Goal: Transaction & Acquisition: Book appointment/travel/reservation

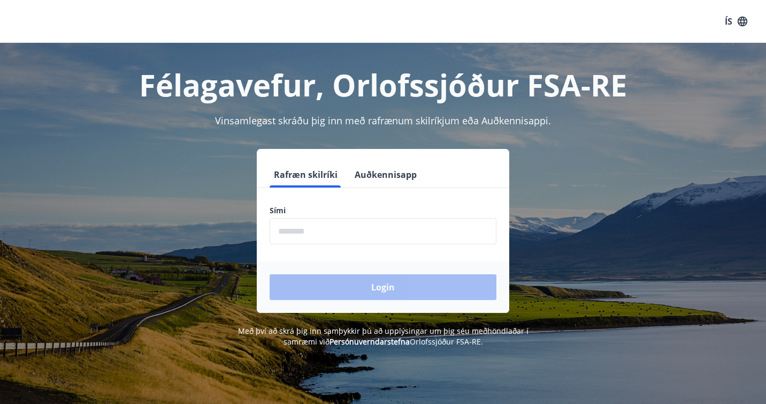
click at [306, 240] on input "phone" at bounding box center [383, 231] width 227 height 26
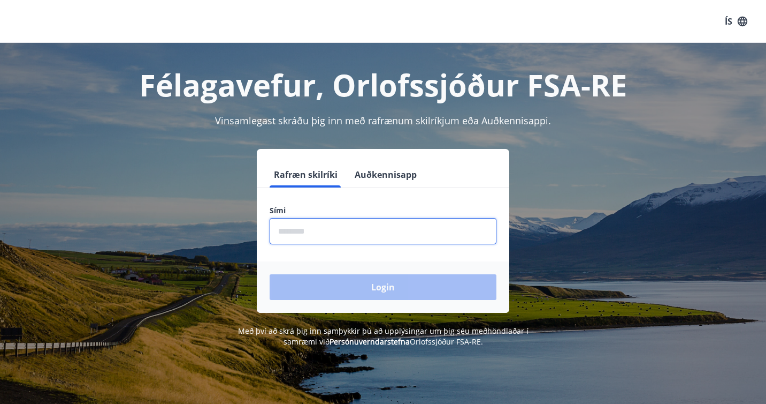
type input "********"
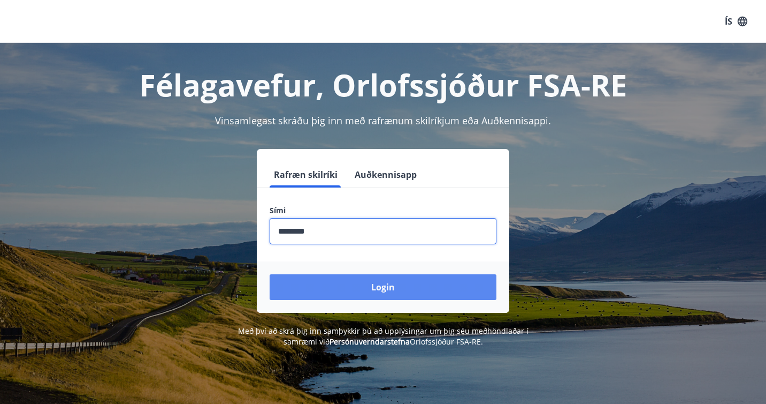
click at [352, 289] on button "Login" at bounding box center [383, 287] width 227 height 26
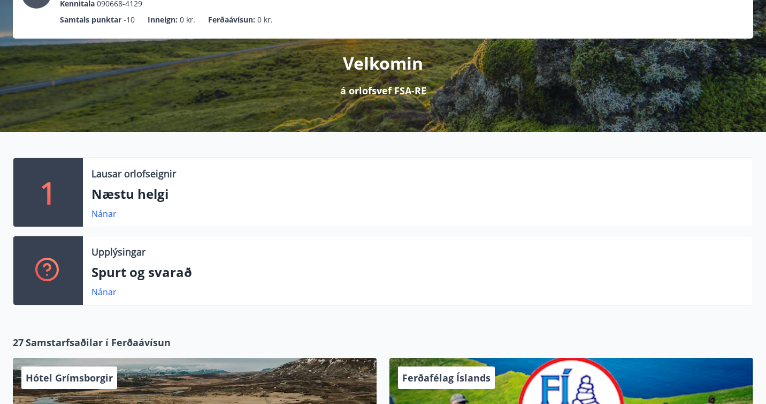
scroll to position [95, 0]
click at [90, 188] on div "Lausar orlofseignir Næstu helgi Nánar" at bounding box center [418, 192] width 670 height 69
click at [94, 207] on div "Lausar orlofseignir Næstu helgi Nánar" at bounding box center [418, 192] width 670 height 69
click at [98, 213] on link "Nánar" at bounding box center [104, 214] width 25 height 12
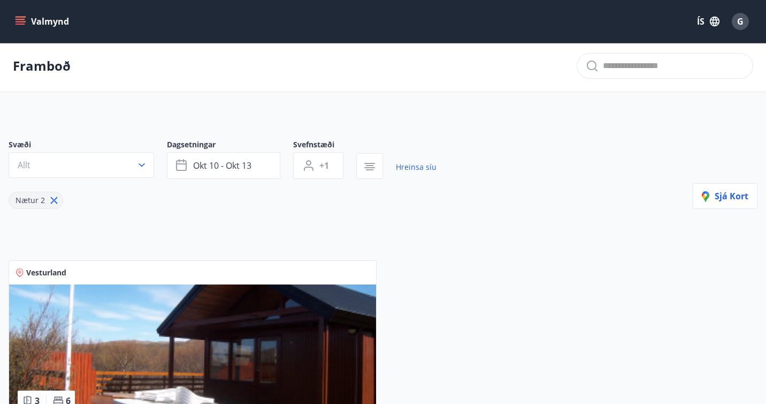
scroll to position [1, 0]
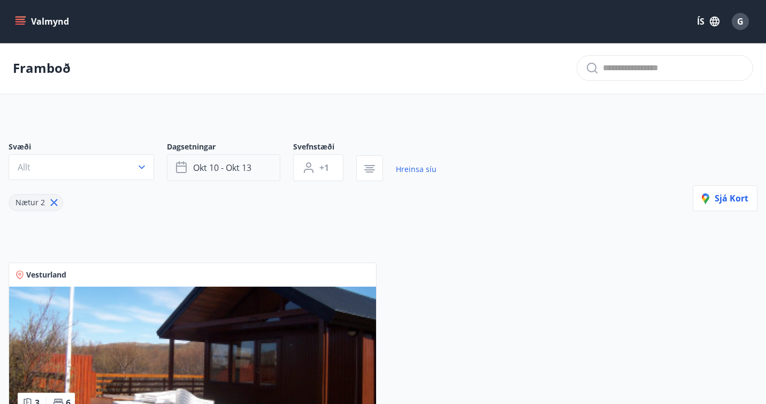
click at [210, 166] on span "okt 10 - okt 13" at bounding box center [222, 168] width 58 height 12
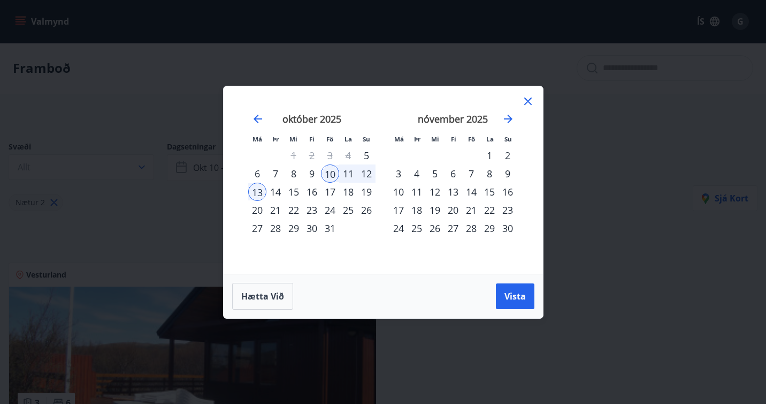
click at [467, 206] on div "21" at bounding box center [471, 210] width 18 height 18
click at [506, 205] on div "23" at bounding box center [508, 210] width 18 height 18
click at [513, 297] on span "Vista" at bounding box center [515, 296] width 21 height 12
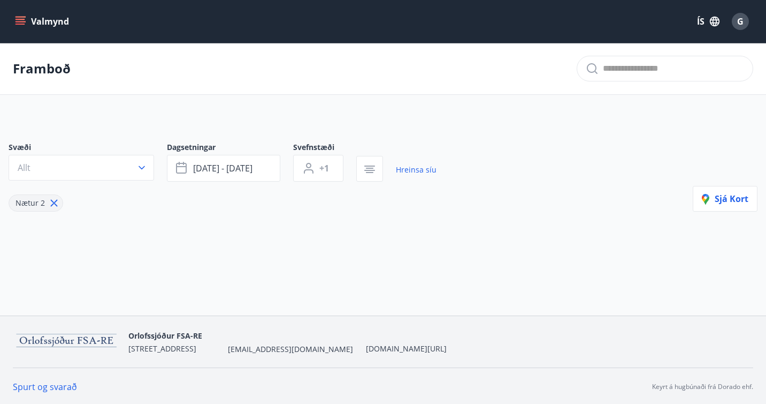
scroll to position [2, 0]
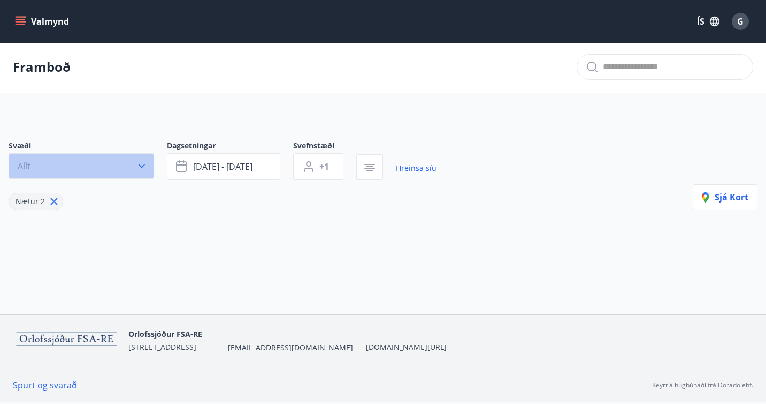
click at [140, 165] on icon "button" at bounding box center [141, 166] width 11 height 11
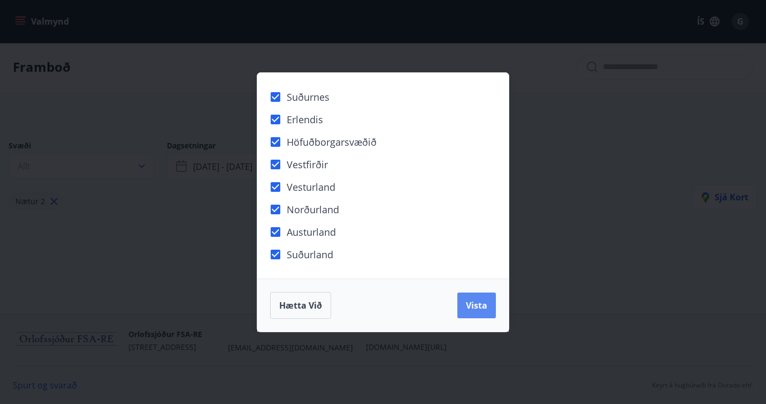
click at [477, 305] on span "Vista" at bounding box center [476, 305] width 21 height 12
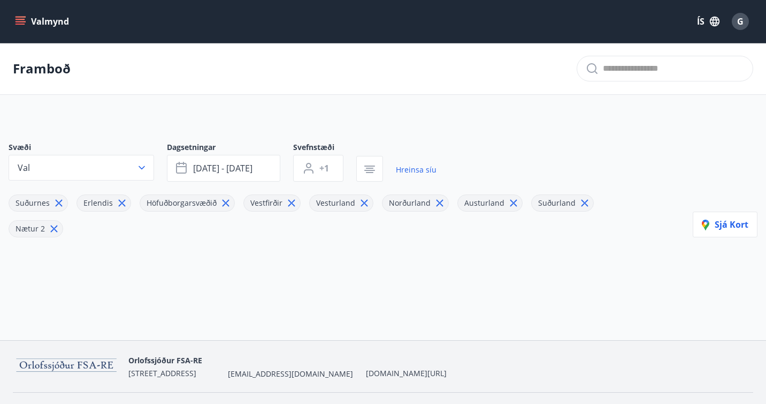
click at [25, 17] on icon "menu" at bounding box center [22, 17] width 12 height 1
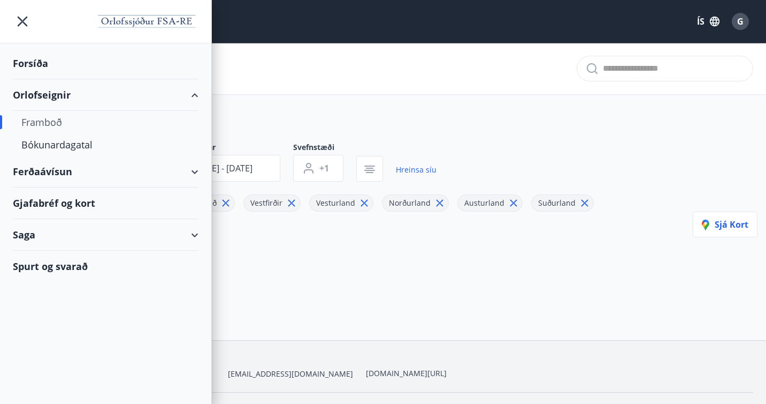
click at [41, 117] on div "Framboð" at bounding box center [105, 122] width 169 height 22
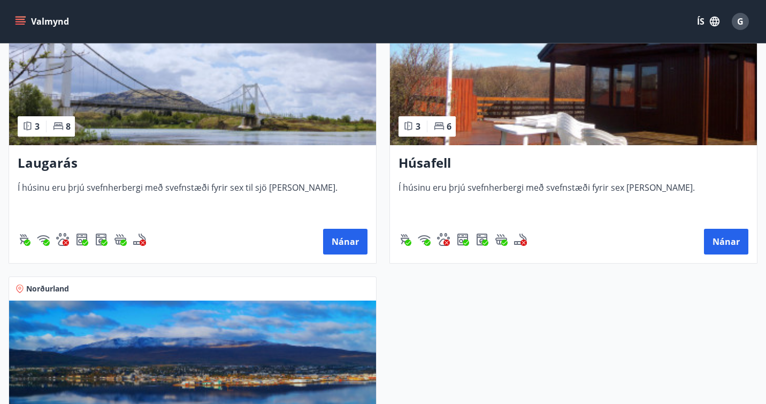
scroll to position [263, 0]
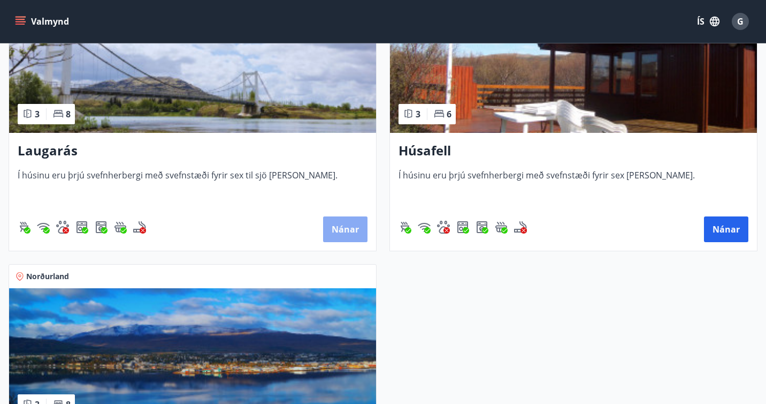
click at [346, 228] on button "Nánar" at bounding box center [345, 229] width 44 height 26
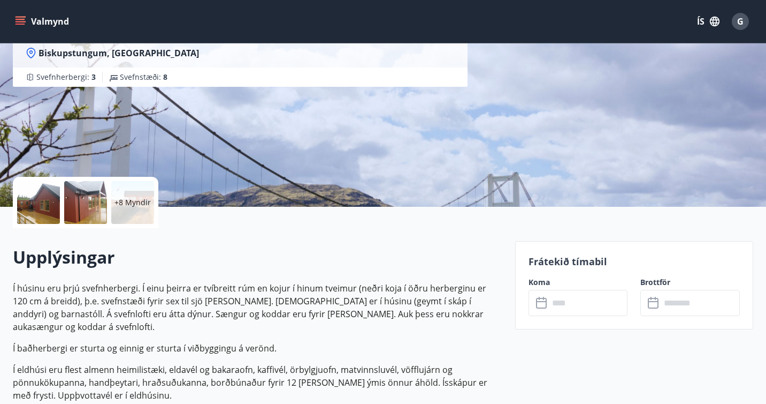
scroll to position [195, 0]
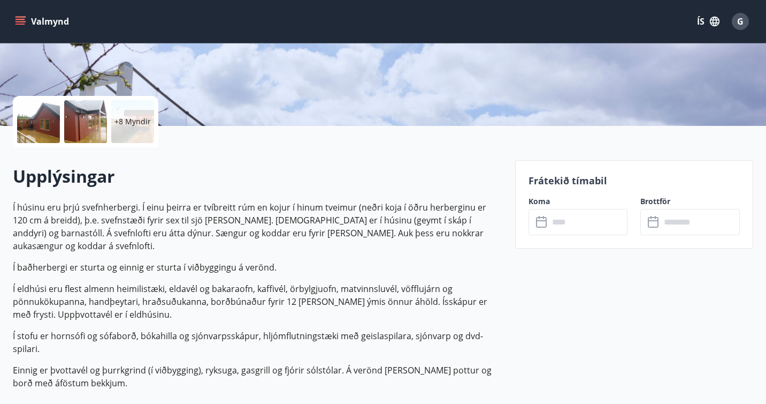
click at [602, 227] on input "text" at bounding box center [588, 222] width 79 height 26
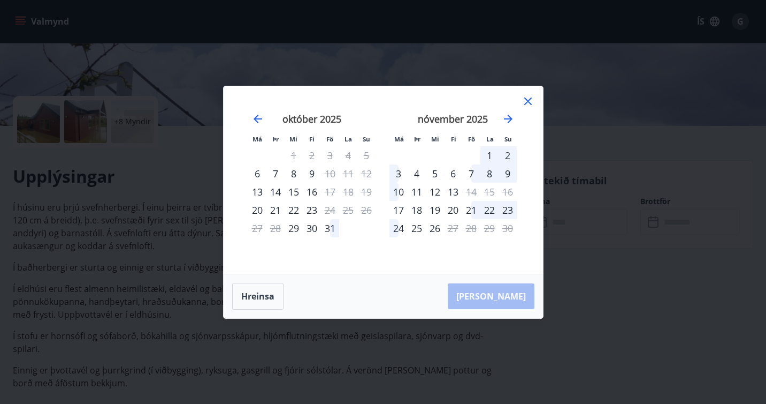
click at [470, 206] on div "21" at bounding box center [471, 210] width 18 height 18
click at [511, 209] on div "23" at bounding box center [508, 210] width 18 height 18
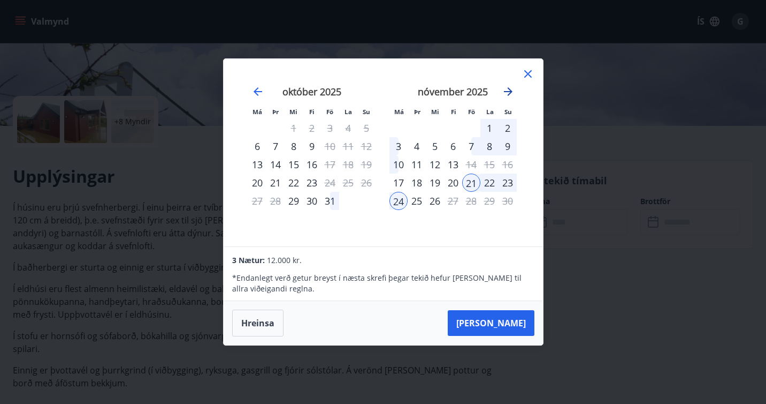
click at [509, 91] on icon "Move forward to switch to the next month." at bounding box center [508, 91] width 9 height 9
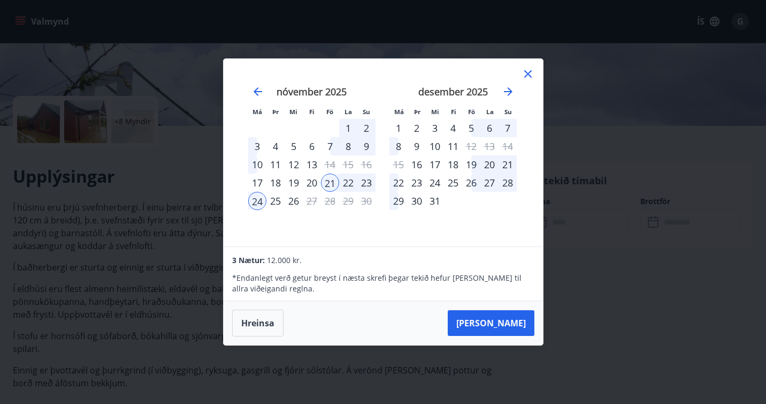
click at [470, 179] on div "26" at bounding box center [471, 182] width 18 height 18
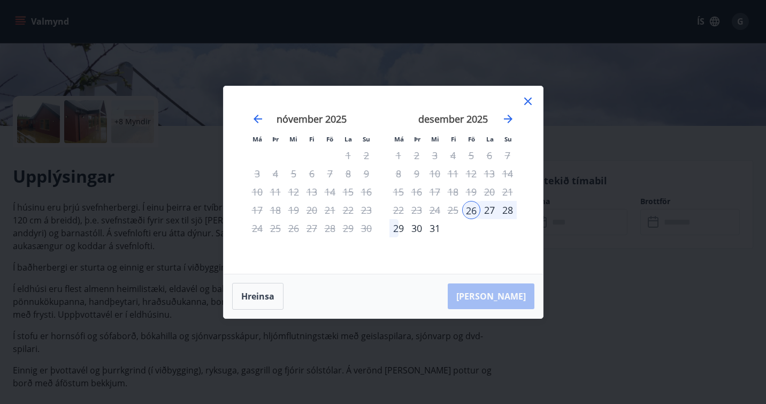
click at [511, 210] on div "28" at bounding box center [508, 210] width 18 height 18
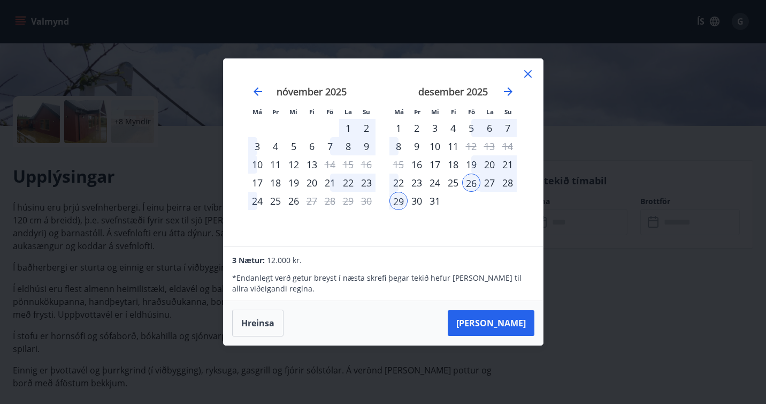
click at [507, 181] on div "28" at bounding box center [508, 182] width 18 height 18
click at [508, 315] on button "Taka Frá" at bounding box center [491, 323] width 87 height 26
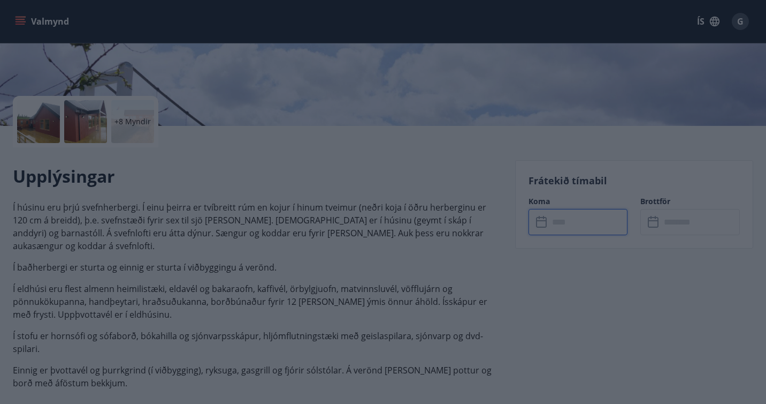
type input "******"
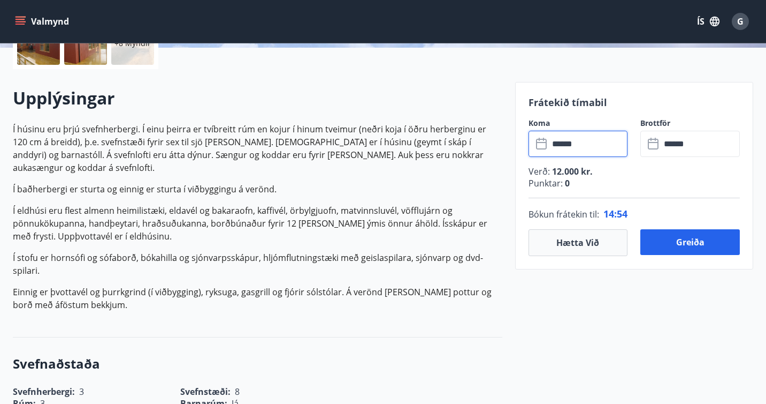
scroll to position [289, 0]
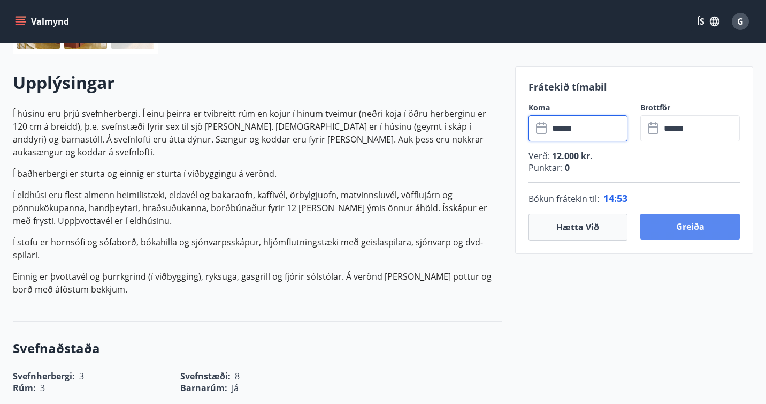
click at [695, 226] on button "Greiða" at bounding box center [691, 227] width 100 height 26
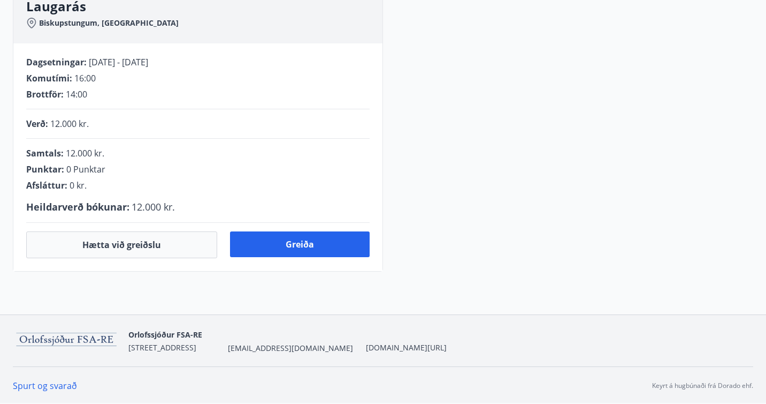
scroll to position [289, 0]
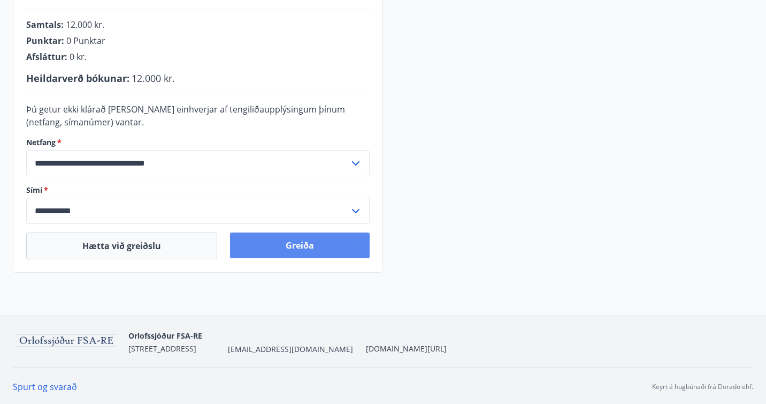
click at [315, 234] on button "Greiða" at bounding box center [300, 245] width 140 height 26
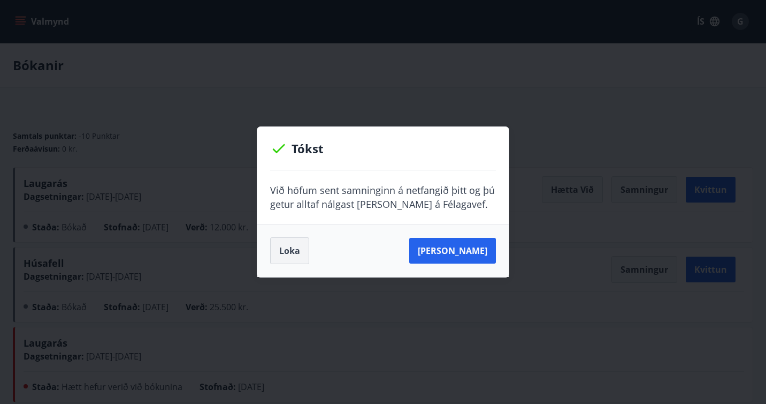
click at [280, 249] on button "Loka" at bounding box center [289, 250] width 39 height 27
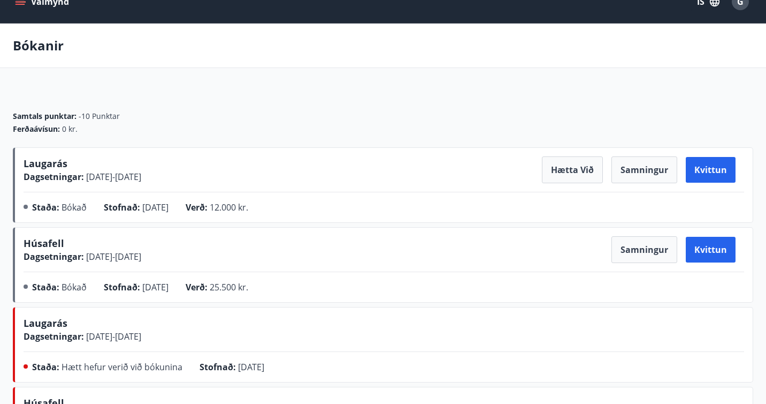
scroll to position [11, 0]
